Goal: Task Accomplishment & Management: Manage account settings

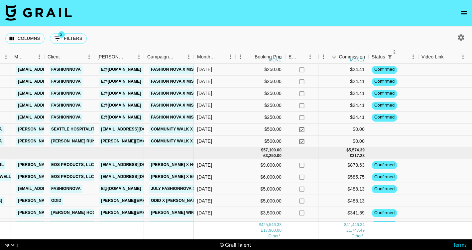
scroll to position [1064, 177]
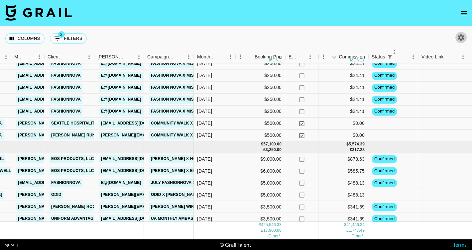
click at [459, 40] on icon "button" at bounding box center [461, 38] width 8 height 8
select select "[DATE]"
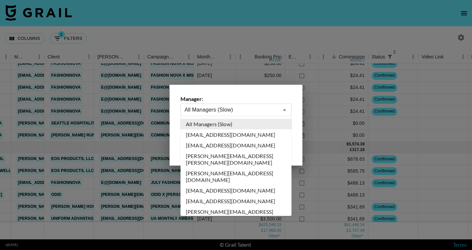
click at [225, 110] on input "All Managers (Slow)" at bounding box center [232, 110] width 94 height 8
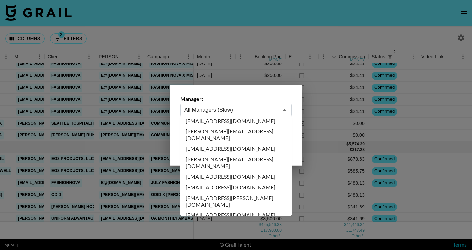
scroll to position [3465, 0]
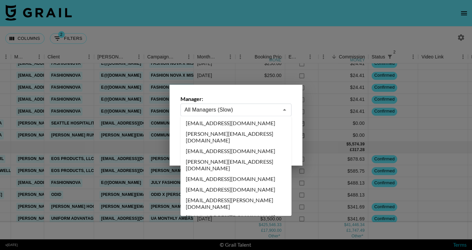
type input "[PERSON_NAME][EMAIL_ADDRESS][DOMAIN_NAME]"
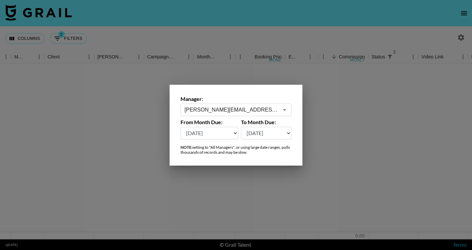
scroll to position [0, 177]
click at [219, 136] on select "Aug '26 Jul '26 Jun '26 May '26 Apr '26 Mar '26 Feb '26 Jan '26 Dec '25 Nov '25…" at bounding box center [210, 133] width 58 height 13
select select "Jul '25"
click at [216, 43] on div at bounding box center [236, 125] width 472 height 250
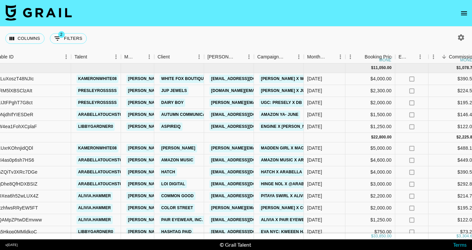
scroll to position [5, 67]
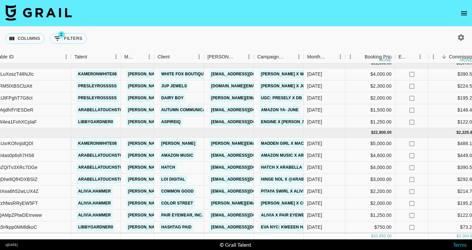
click at [100, 145] on link "kameronwhite08" at bounding box center [97, 144] width 42 height 8
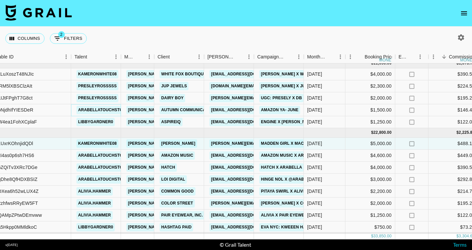
click at [94, 111] on link "arabellatouchstone" at bounding box center [103, 110] width 54 height 8
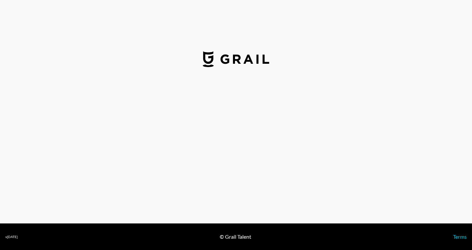
select select "USD"
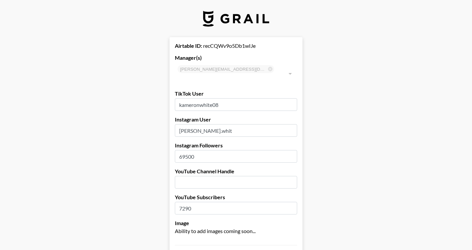
click at [197, 124] on input "kameron.whit" at bounding box center [236, 130] width 122 height 13
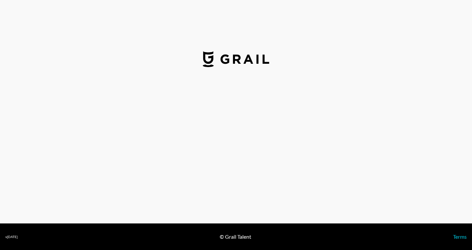
select select "USD"
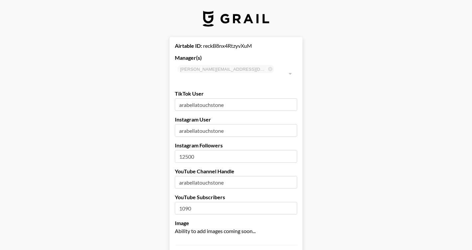
drag, startPoint x: 236, startPoint y: 123, endPoint x: 168, endPoint y: 122, distance: 68.5
